Goal: Task Accomplishment & Management: Manage account settings

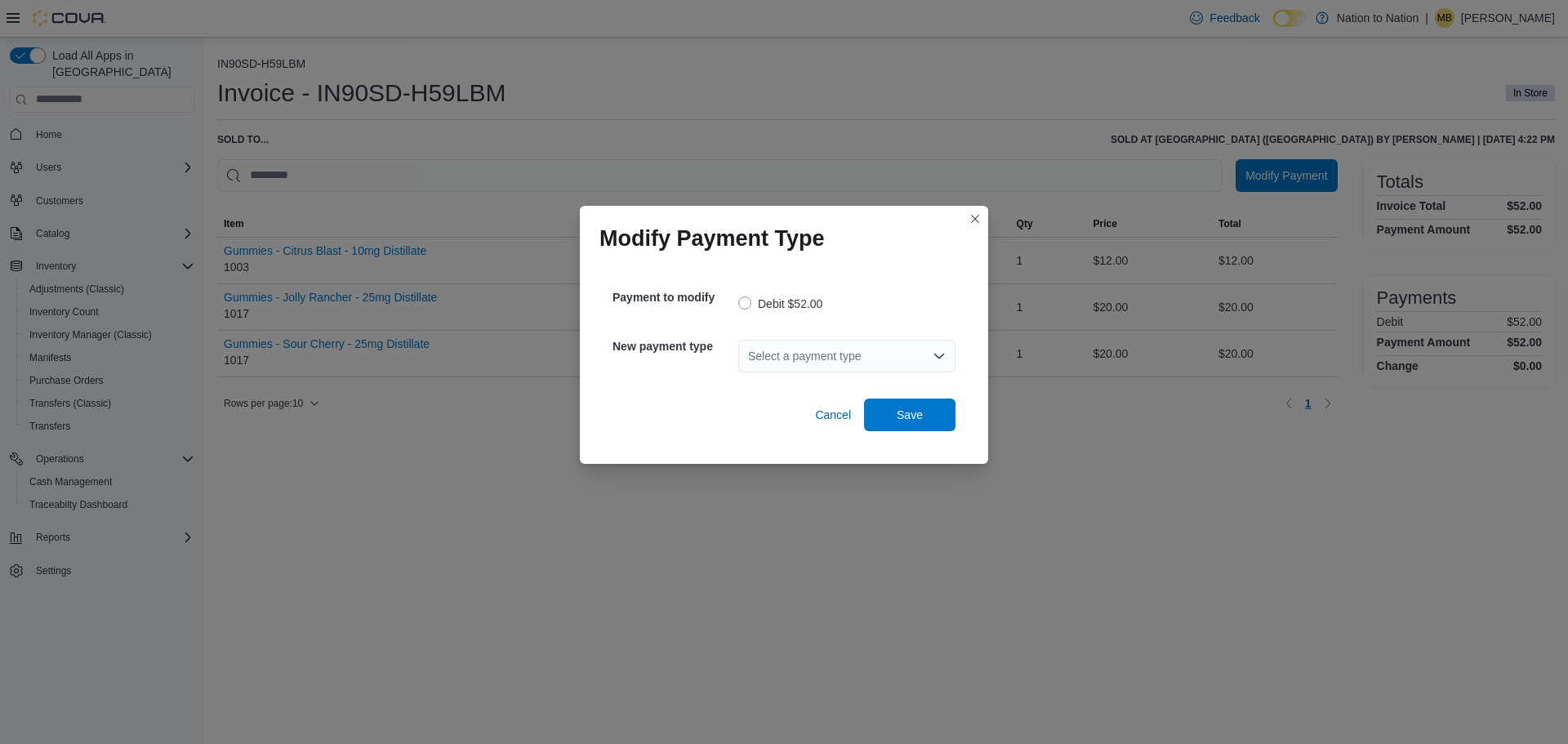
click at [807, 363] on div "Select a payment type" at bounding box center [847, 356] width 217 height 33
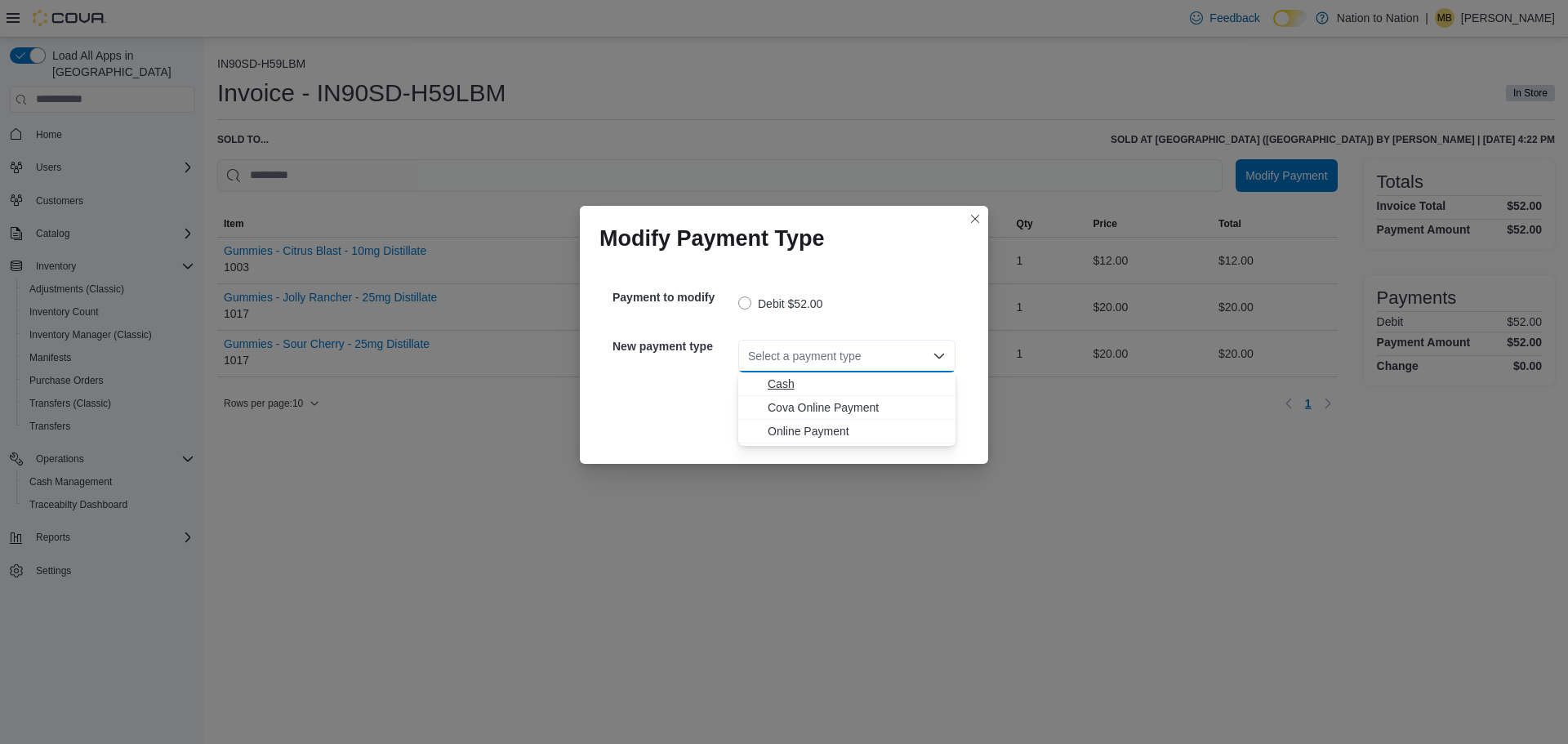
click at [787, 384] on span "Cash" at bounding box center [857, 383] width 178 height 16
click at [896, 422] on span "Save" at bounding box center [909, 414] width 72 height 33
